Goal: Information Seeking & Learning: Find specific fact

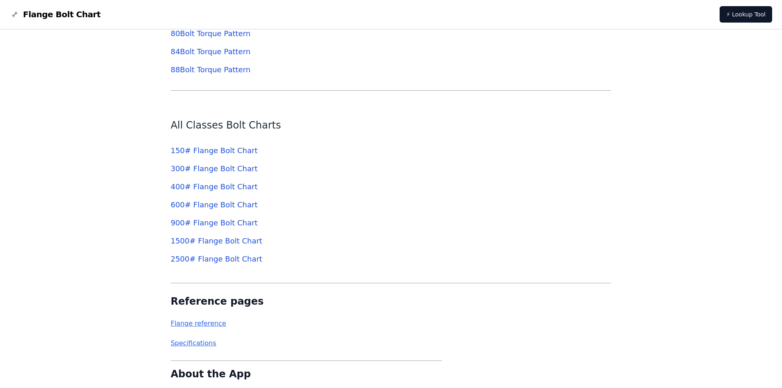
scroll to position [2956, 0]
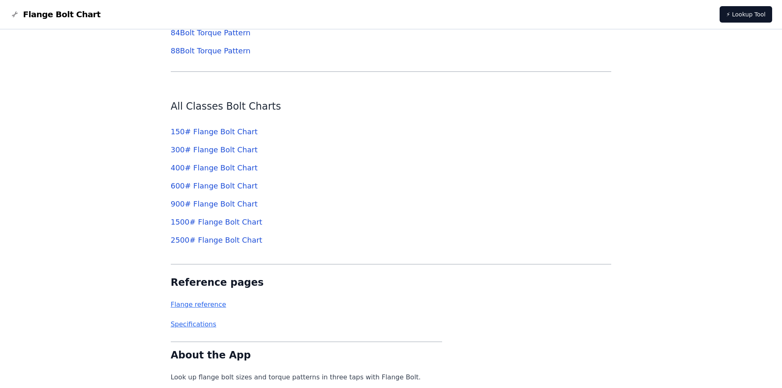
click at [193, 203] on link "900 # Flange Bolt Chart" at bounding box center [214, 204] width 87 height 9
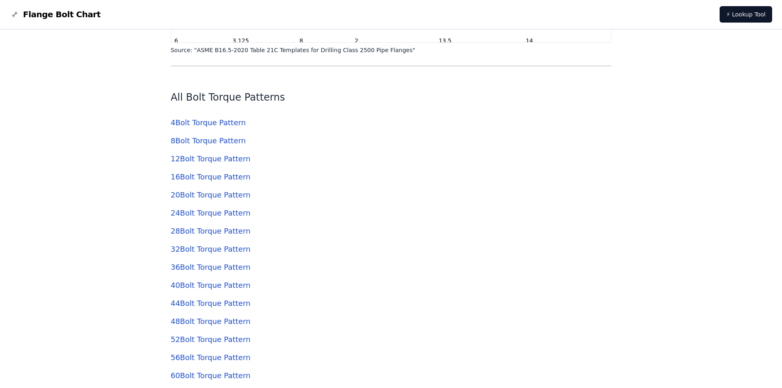
scroll to position [2505, 0]
click at [196, 138] on link "8 Bolt Torque Pattern" at bounding box center [208, 141] width 75 height 9
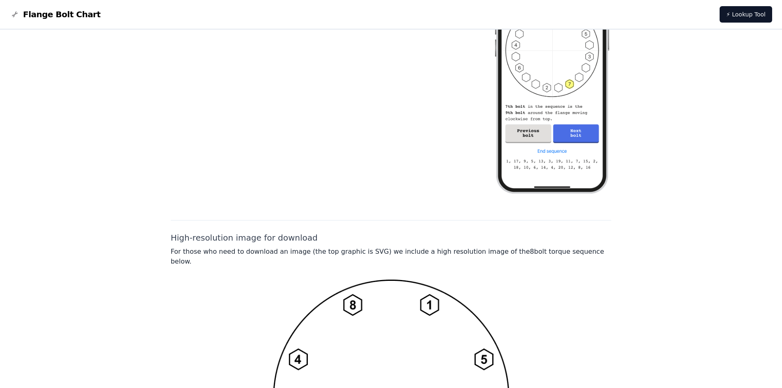
scroll to position [297, 0]
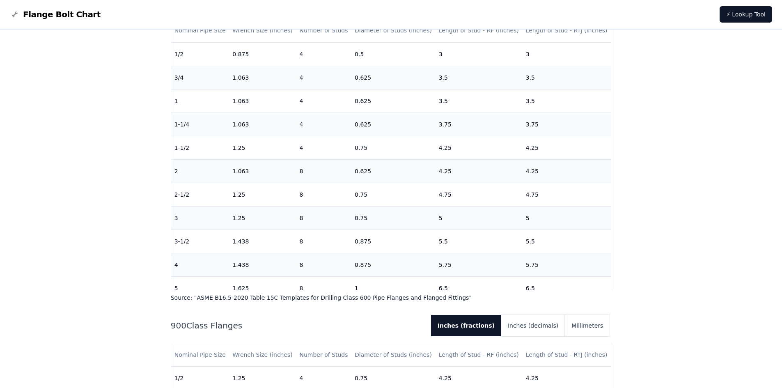
scroll to position [1109, 0]
